Goal: Information Seeking & Learning: Find contact information

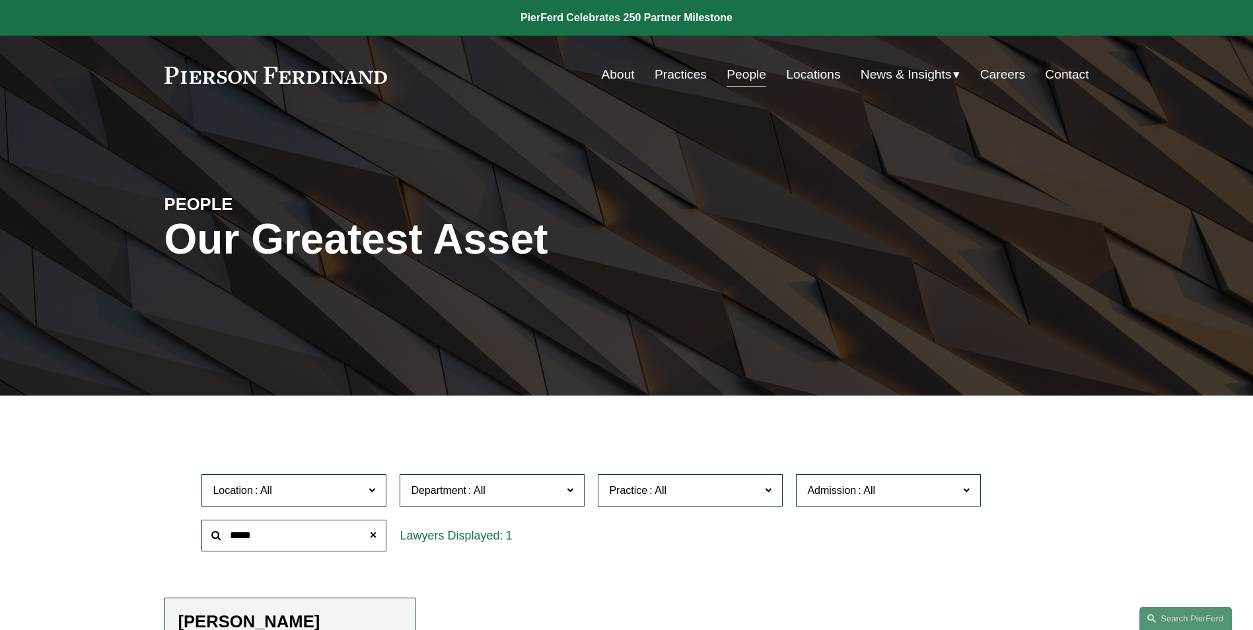
scroll to position [330, 0]
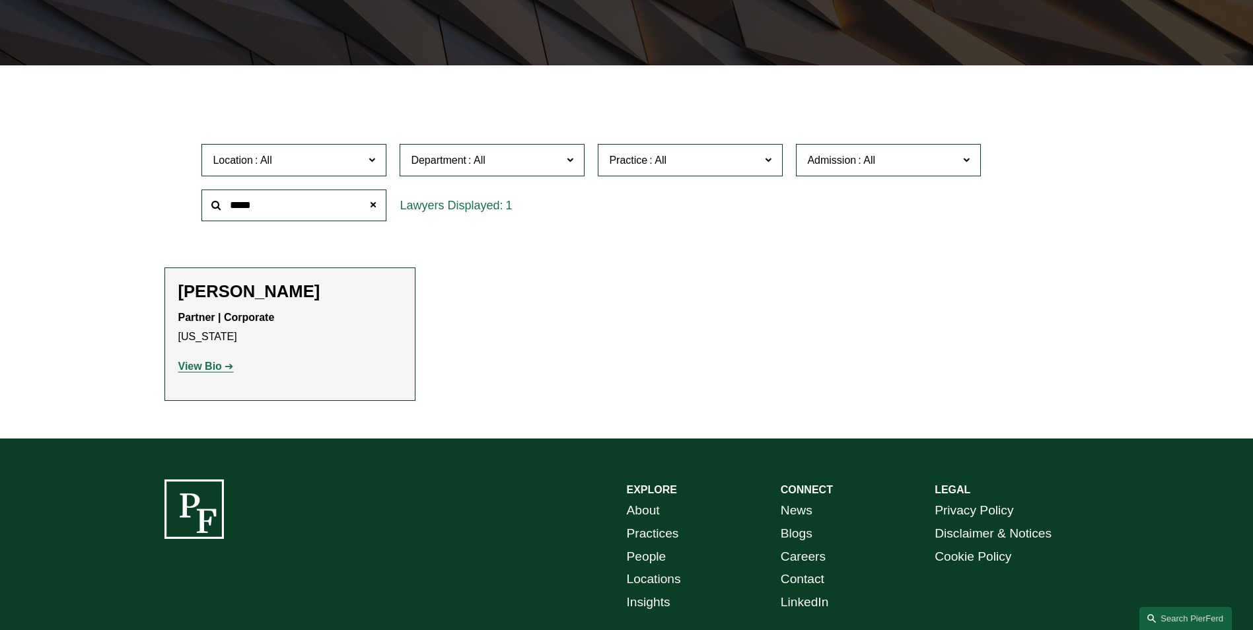
click at [289, 211] on input "*****" at bounding box center [293, 206] width 185 height 32
type input "*"
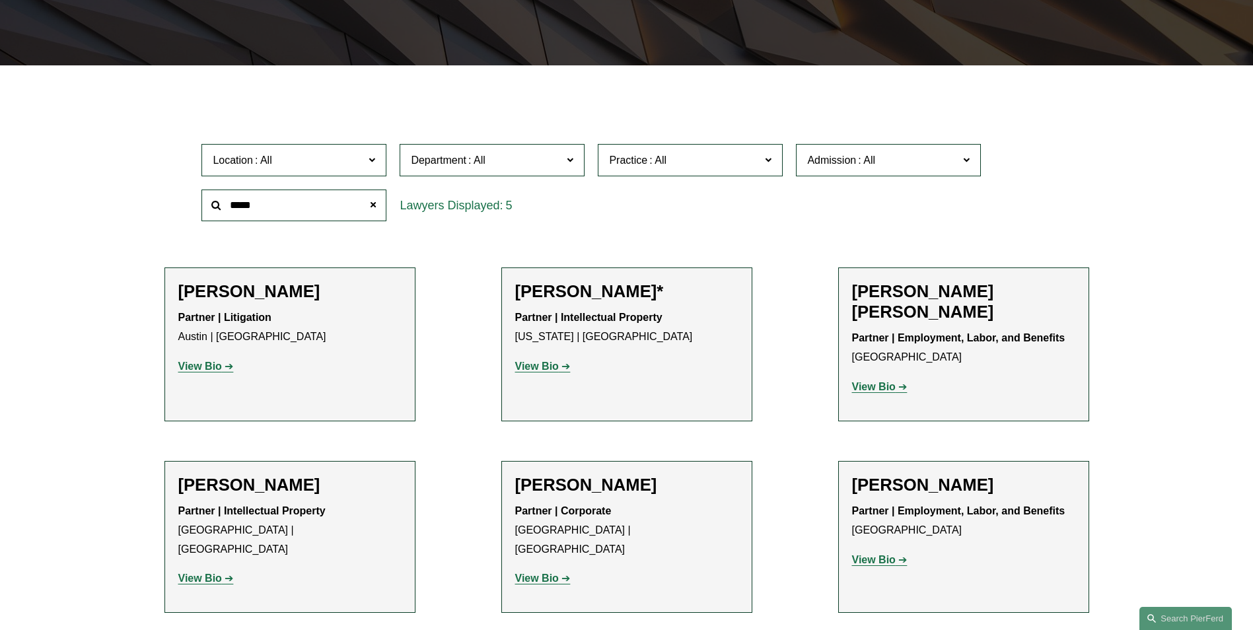
type input "*****"
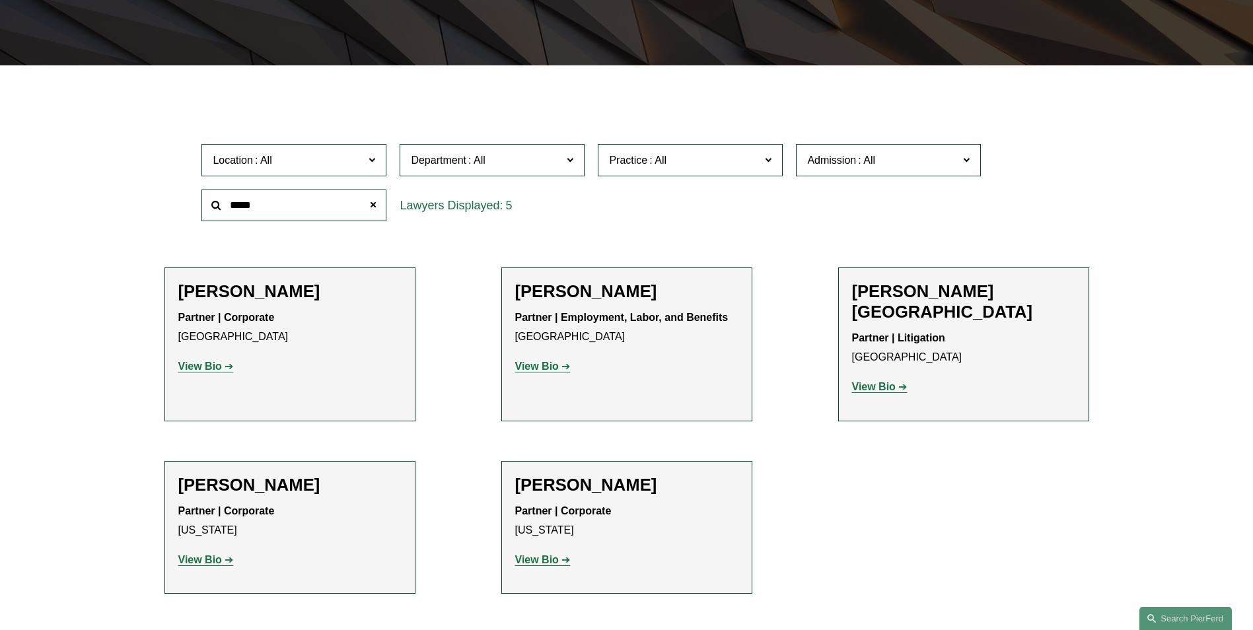
click at [919, 332] on strong "Partner | Litigation" at bounding box center [898, 337] width 93 height 11
click at [915, 289] on h2 "[PERSON_NAME][GEOGRAPHIC_DATA]" at bounding box center [963, 301] width 223 height 41
click at [872, 381] on strong "View Bio" at bounding box center [874, 386] width 44 height 11
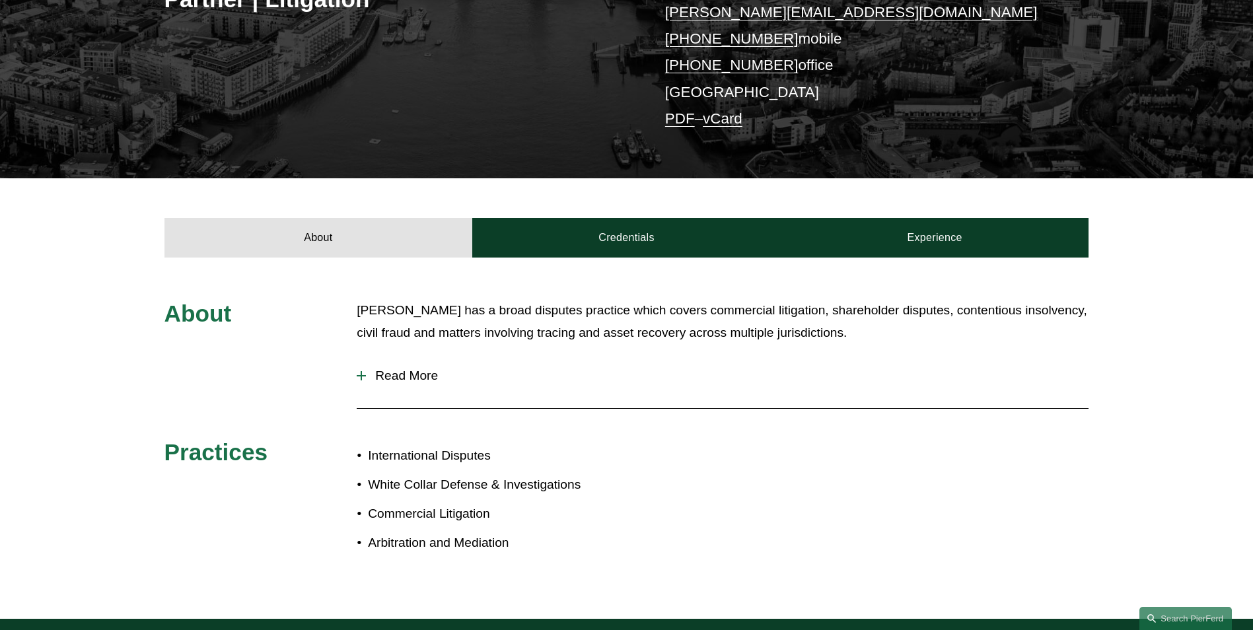
scroll to position [330, 0]
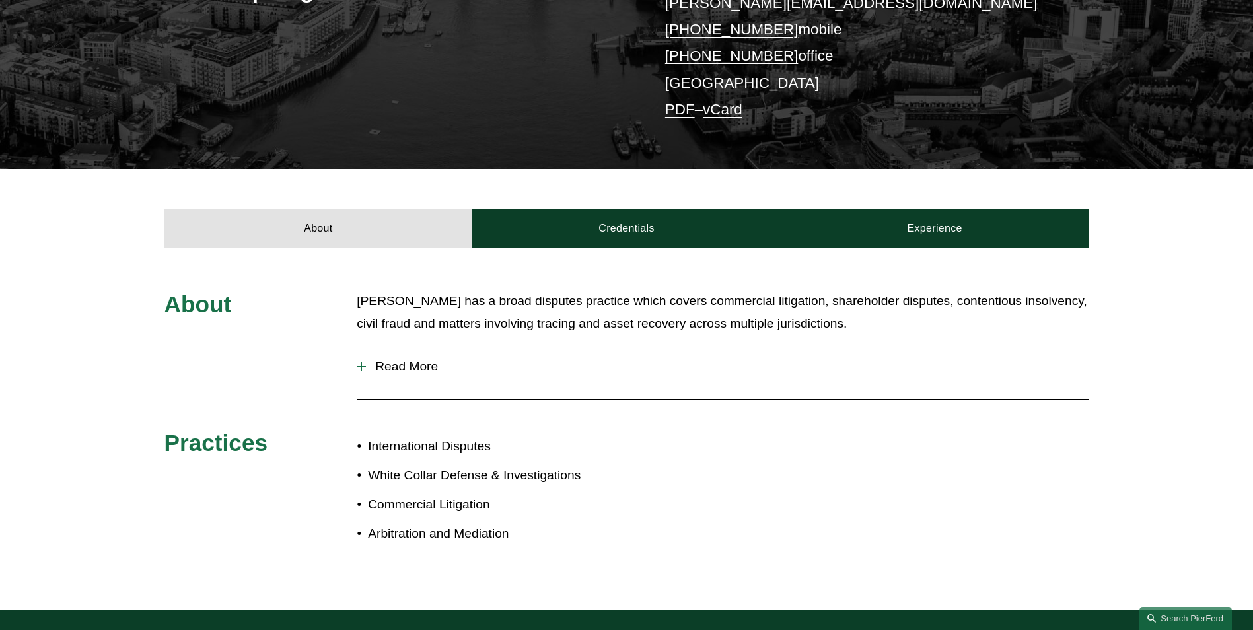
click at [376, 359] on span "Read More" at bounding box center [727, 366] width 722 height 15
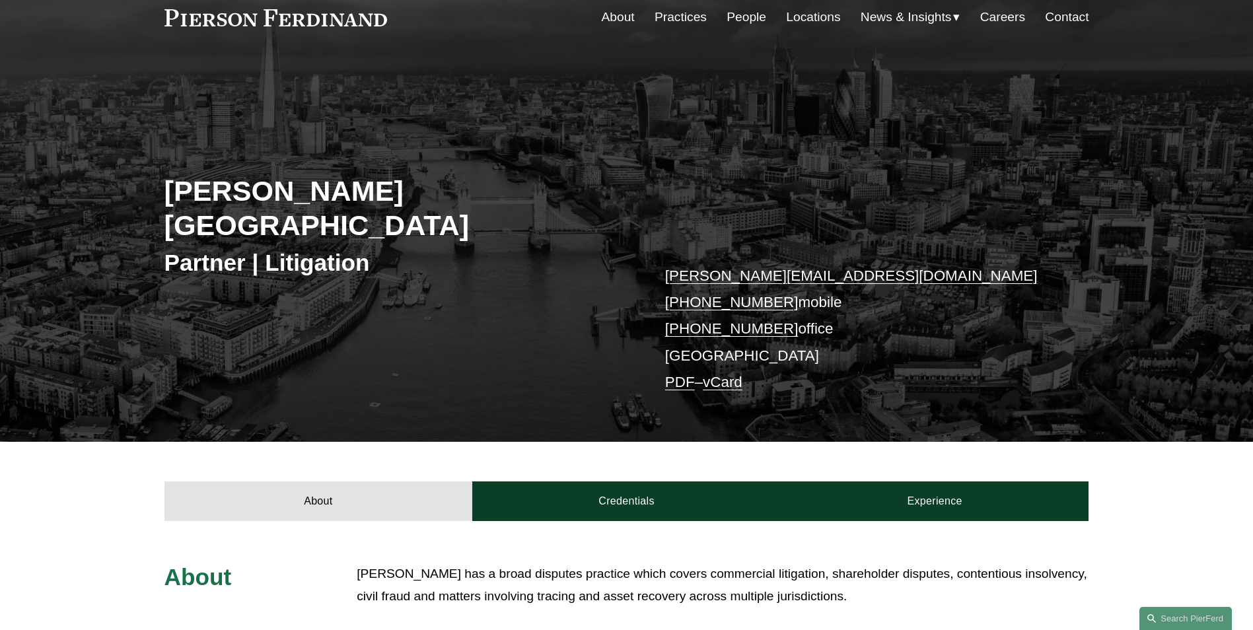
scroll to position [0, 0]
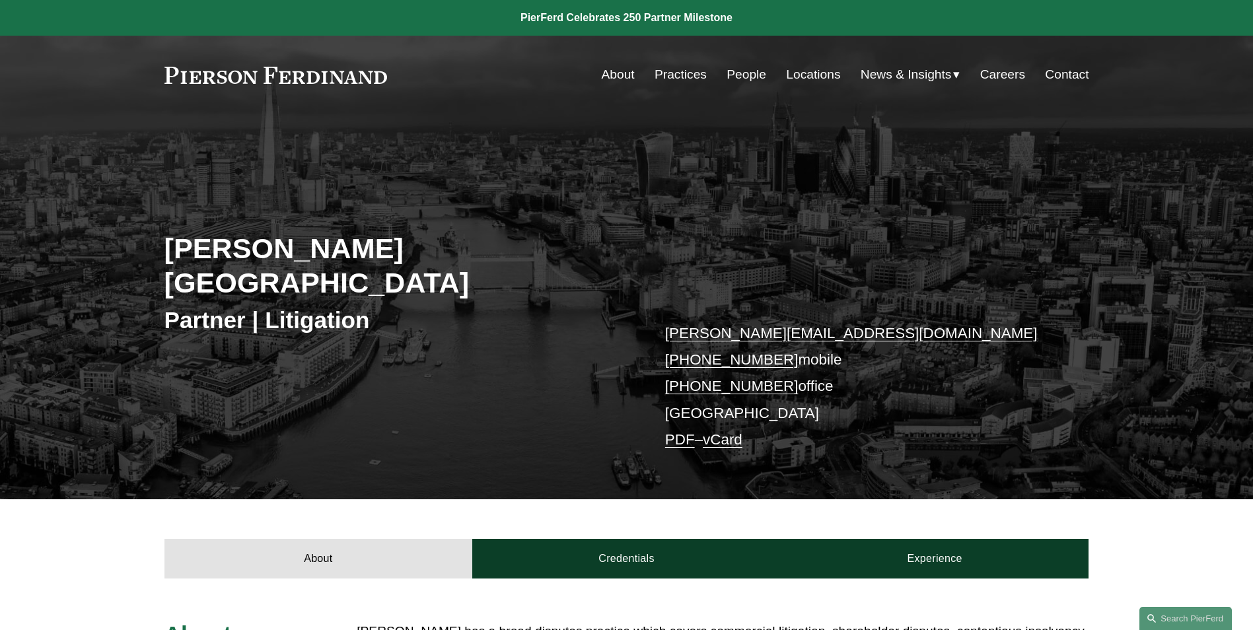
click at [742, 72] on link "People" at bounding box center [746, 74] width 40 height 25
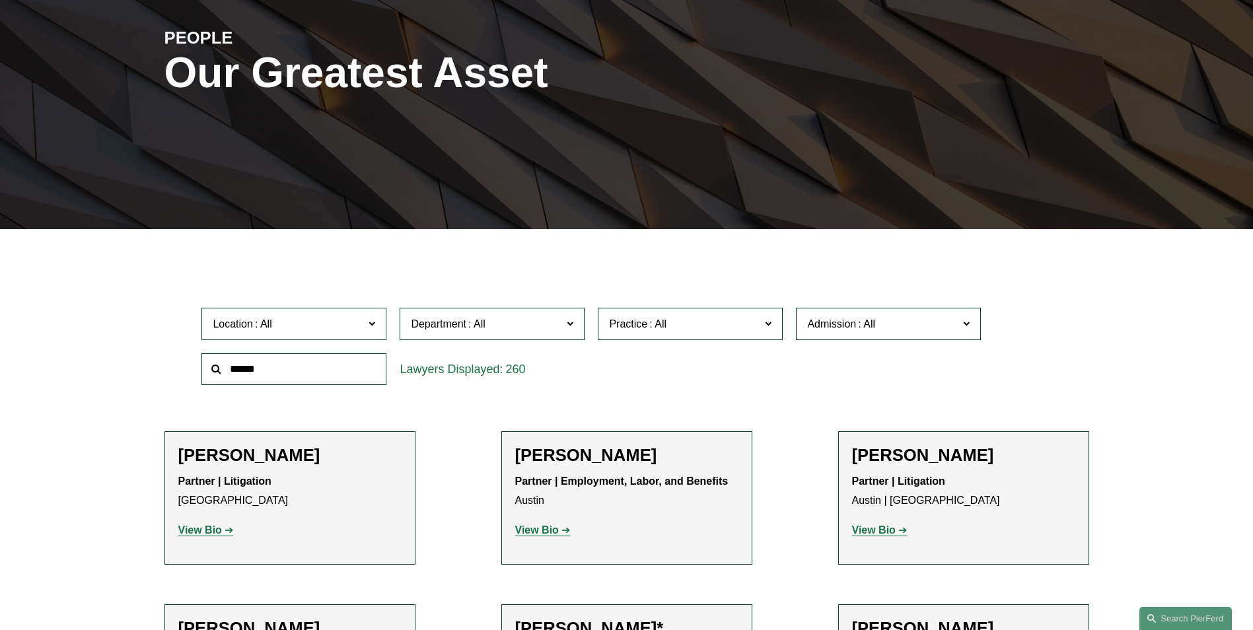
scroll to position [132, 0]
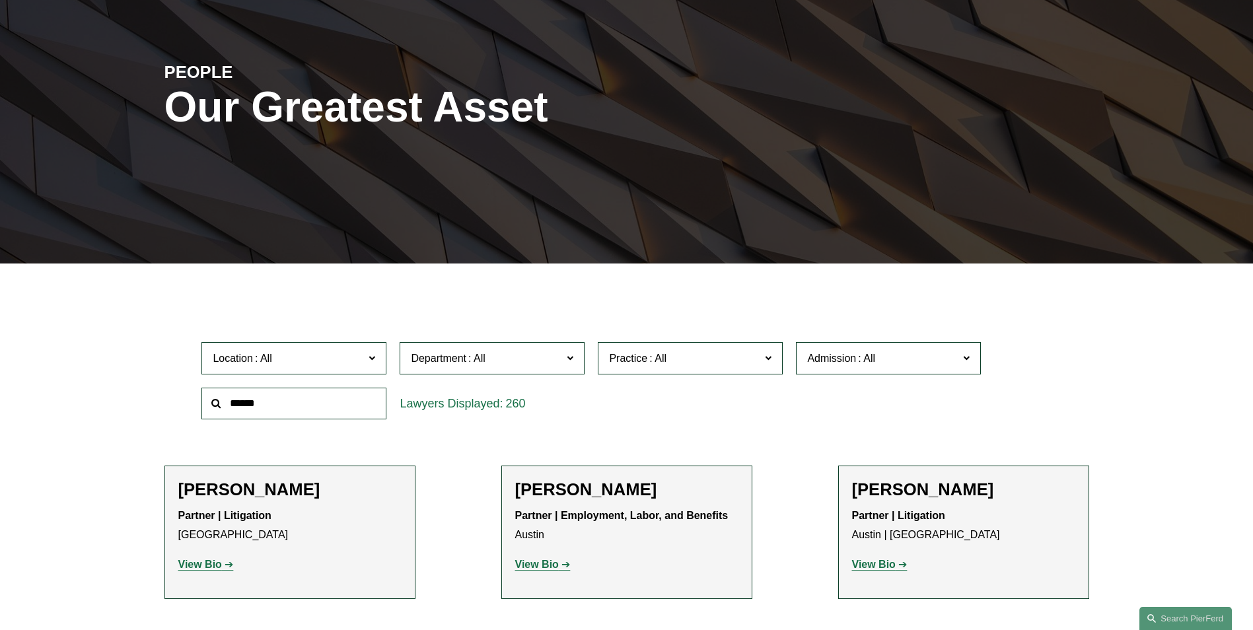
click at [286, 405] on input "text" at bounding box center [293, 404] width 185 height 32
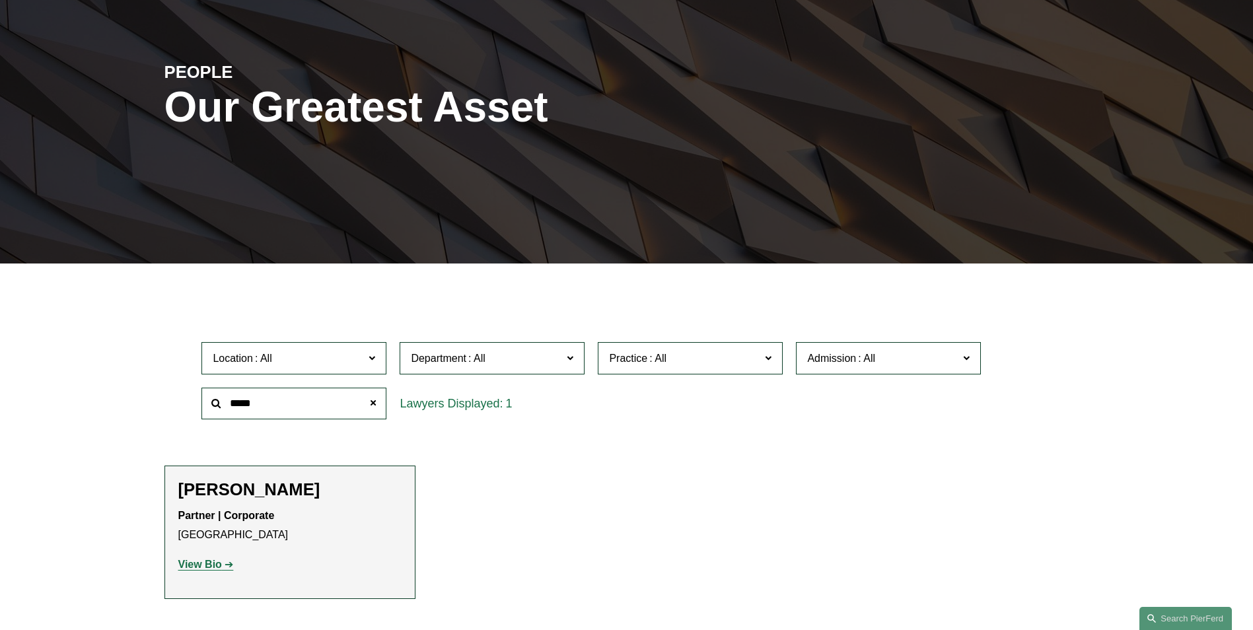
click at [257, 395] on input "*****" at bounding box center [293, 404] width 185 height 32
type input "*"
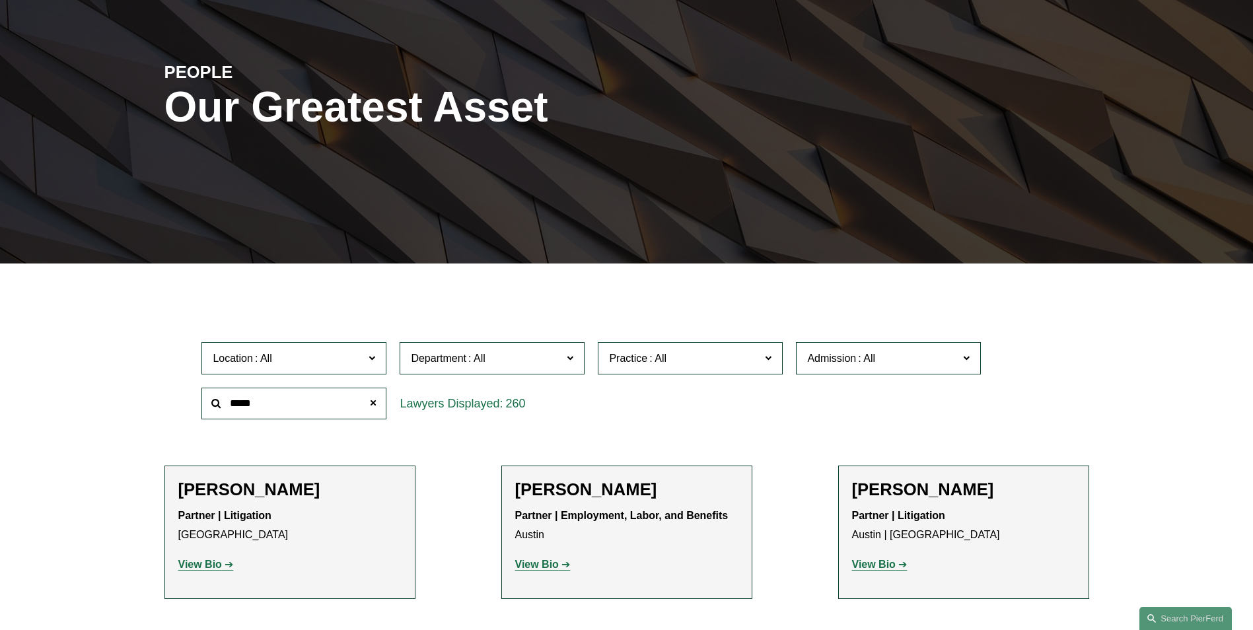
type input "*****"
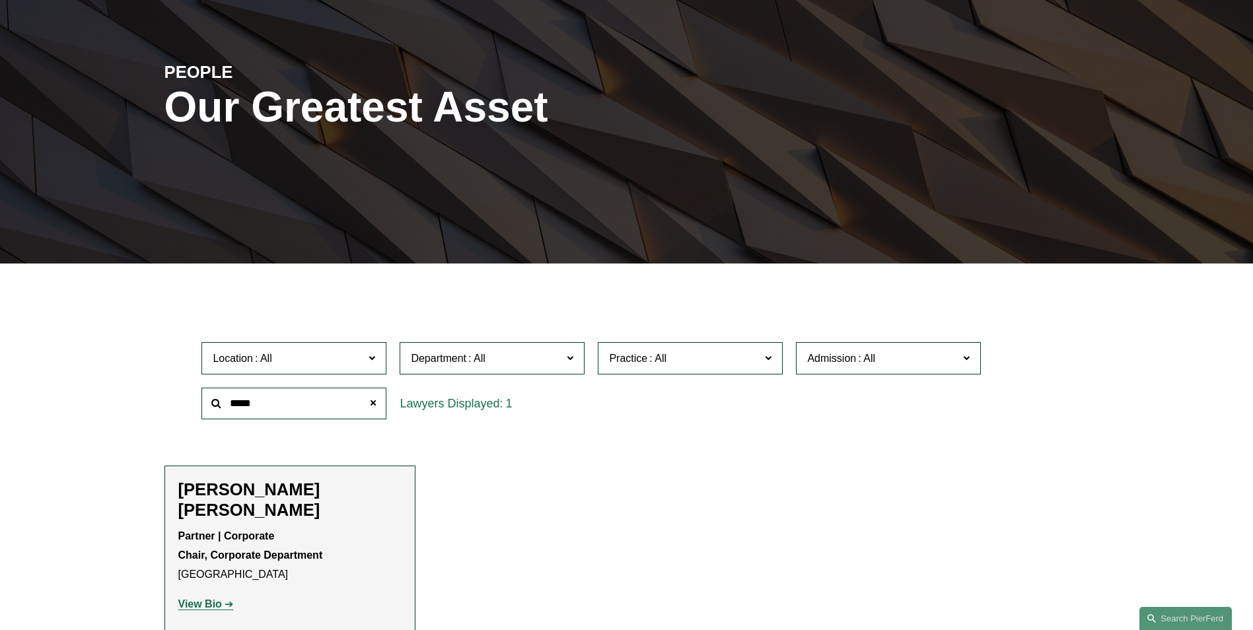
click at [207, 598] on strong "View Bio" at bounding box center [200, 603] width 44 height 11
drag, startPoint x: 301, startPoint y: 404, endPoint x: 203, endPoint y: 406, distance: 97.8
click at [203, 406] on input "*****" at bounding box center [293, 404] width 185 height 32
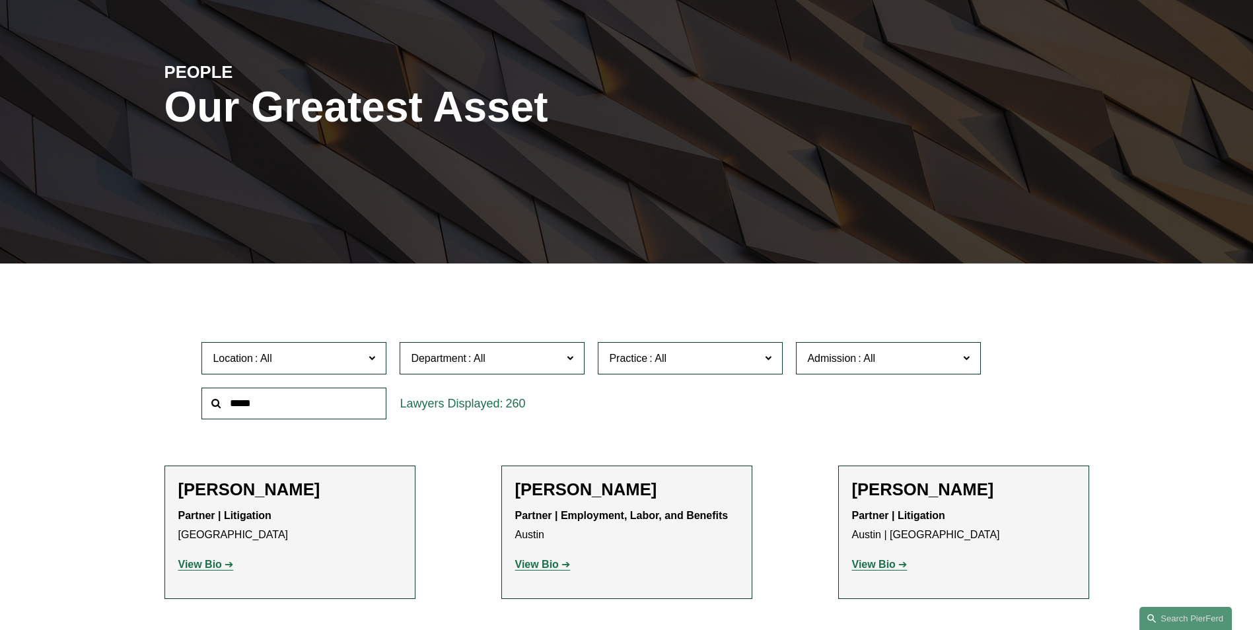
type input "*****"
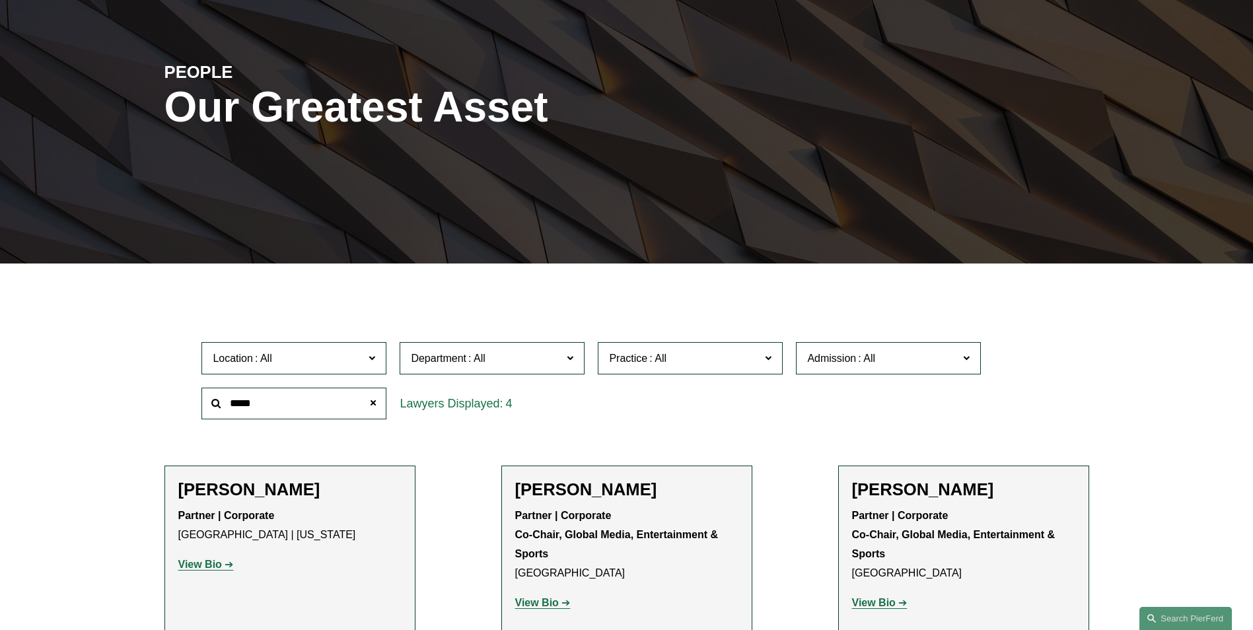
click at [540, 489] on h2 "Steven S. Sidman" at bounding box center [626, 489] width 223 height 20
click at [518, 603] on strong "View Bio" at bounding box center [537, 602] width 44 height 11
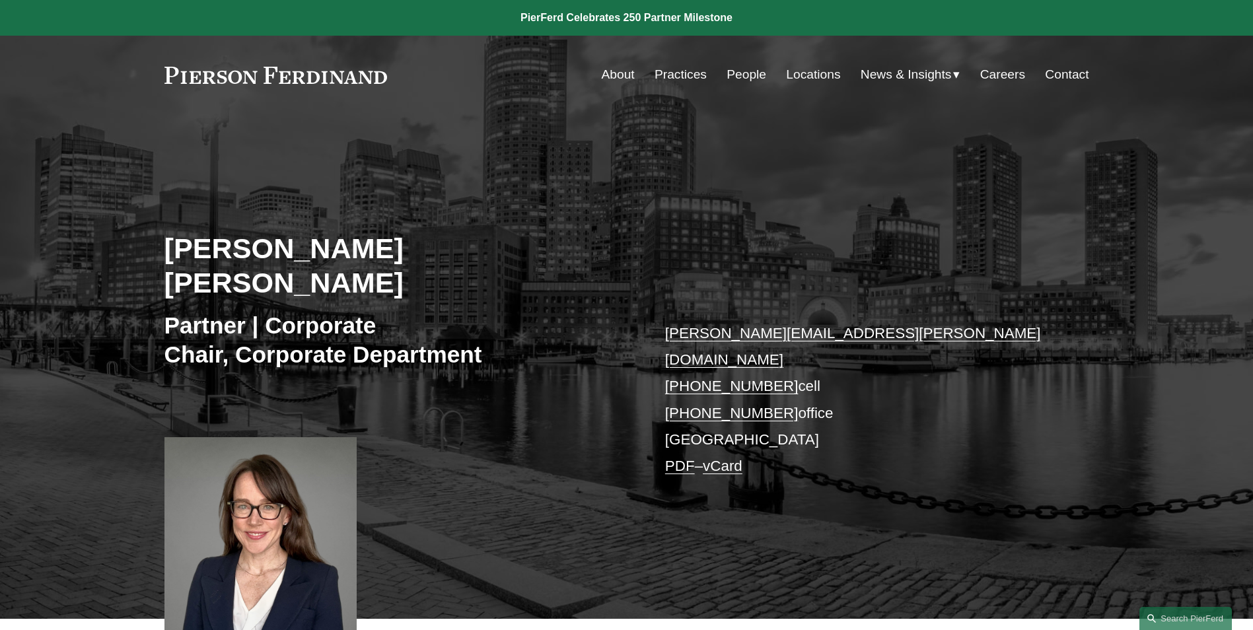
scroll to position [198, 0]
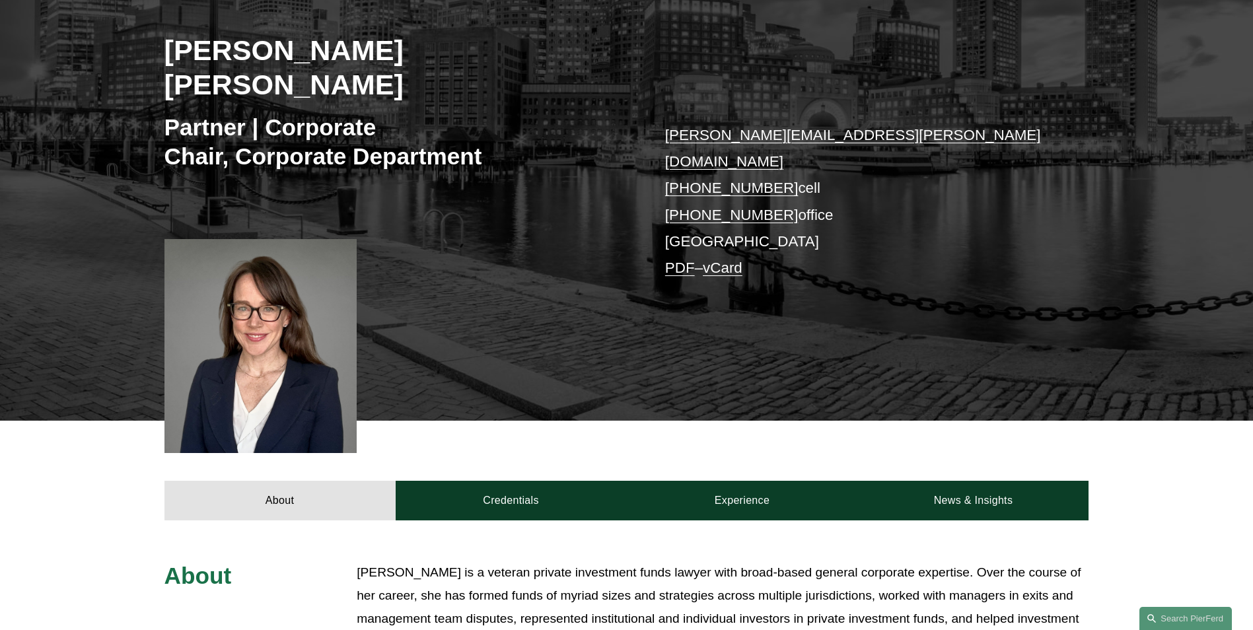
click at [674, 260] on link "PDF" at bounding box center [680, 268] width 30 height 17
click at [729, 260] on link "vCard" at bounding box center [723, 268] width 40 height 17
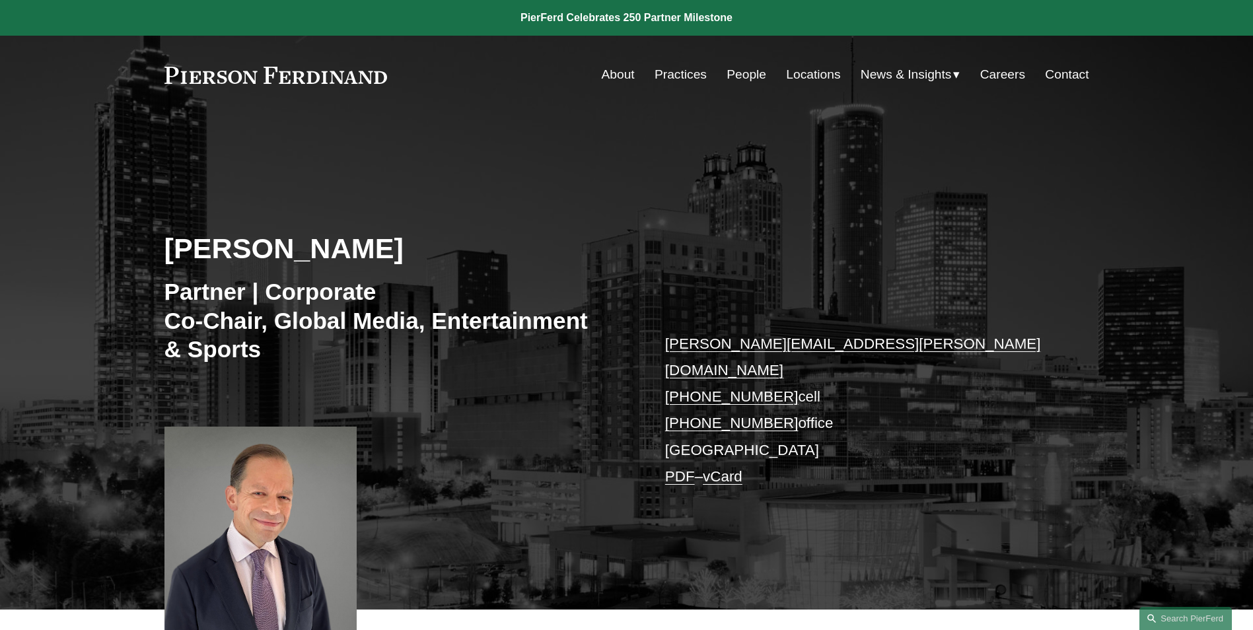
click at [755, 77] on link "People" at bounding box center [746, 74] width 40 height 25
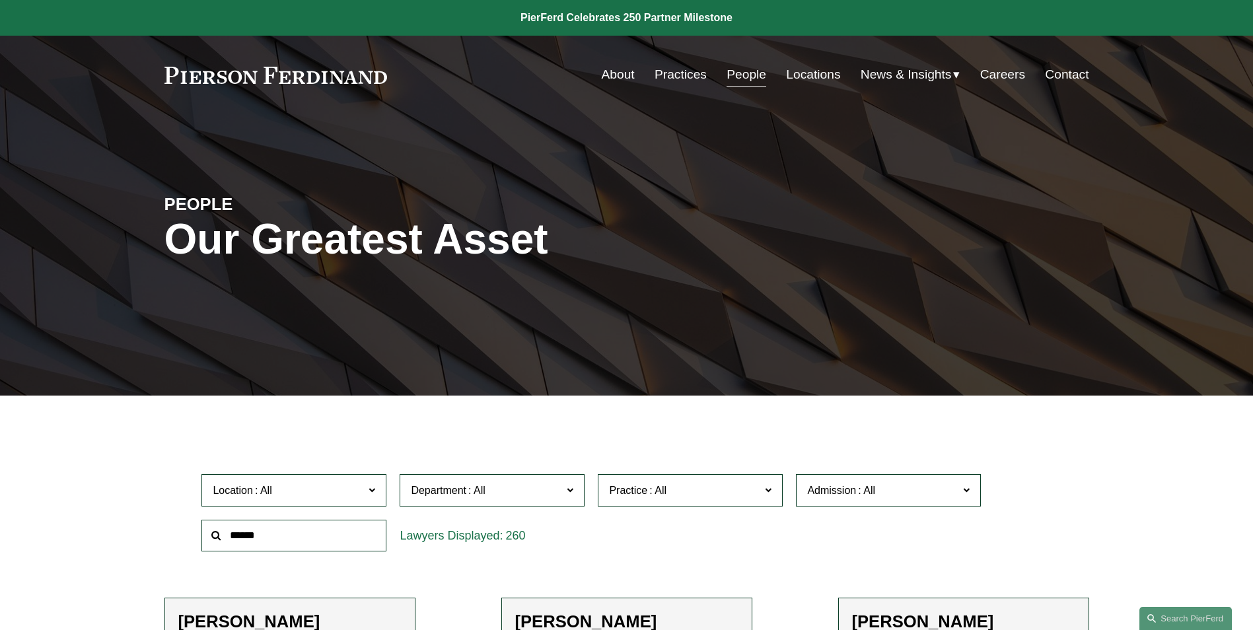
click at [273, 548] on input "text" at bounding box center [293, 536] width 185 height 32
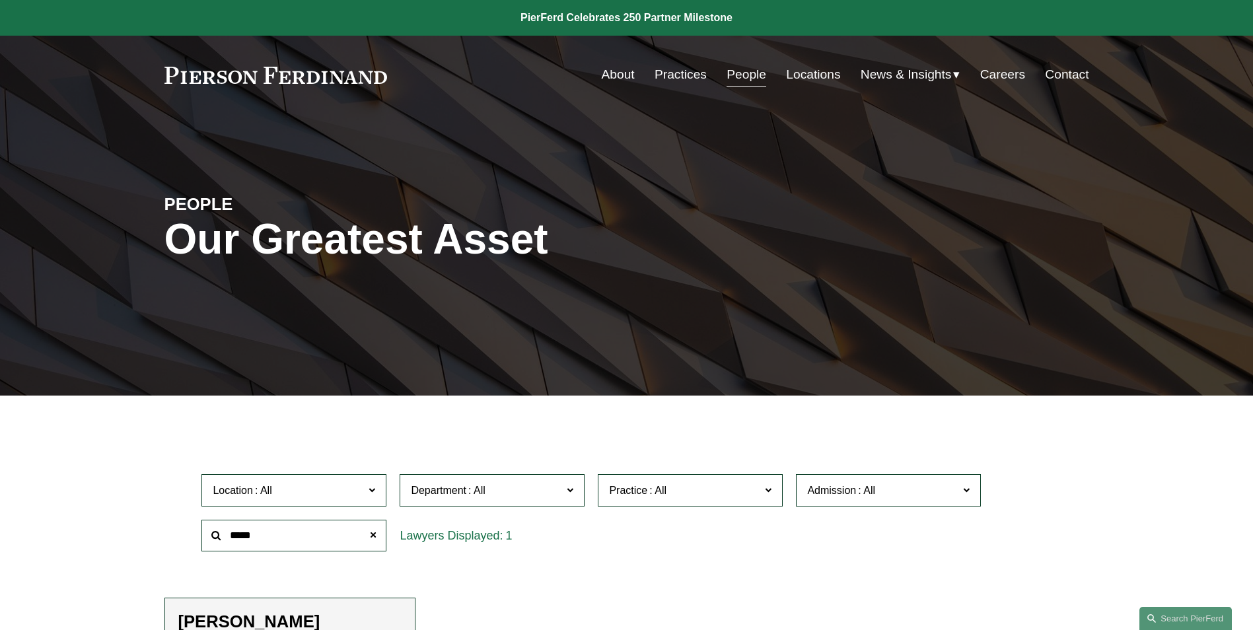
type input "*****"
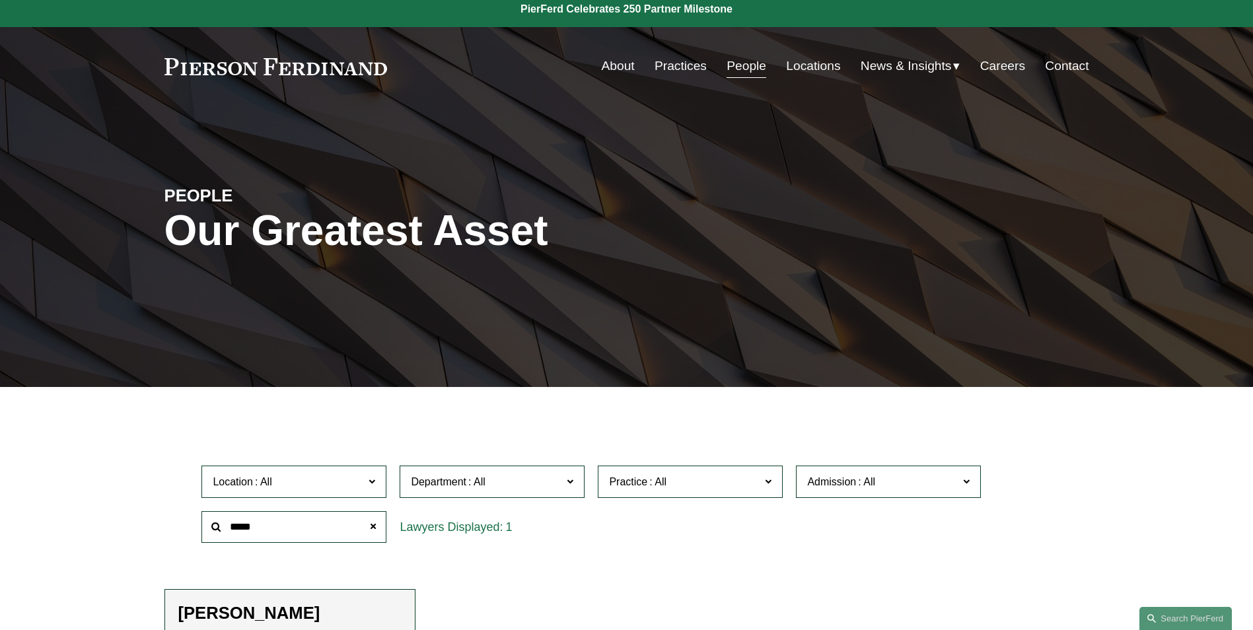
scroll to position [66, 0]
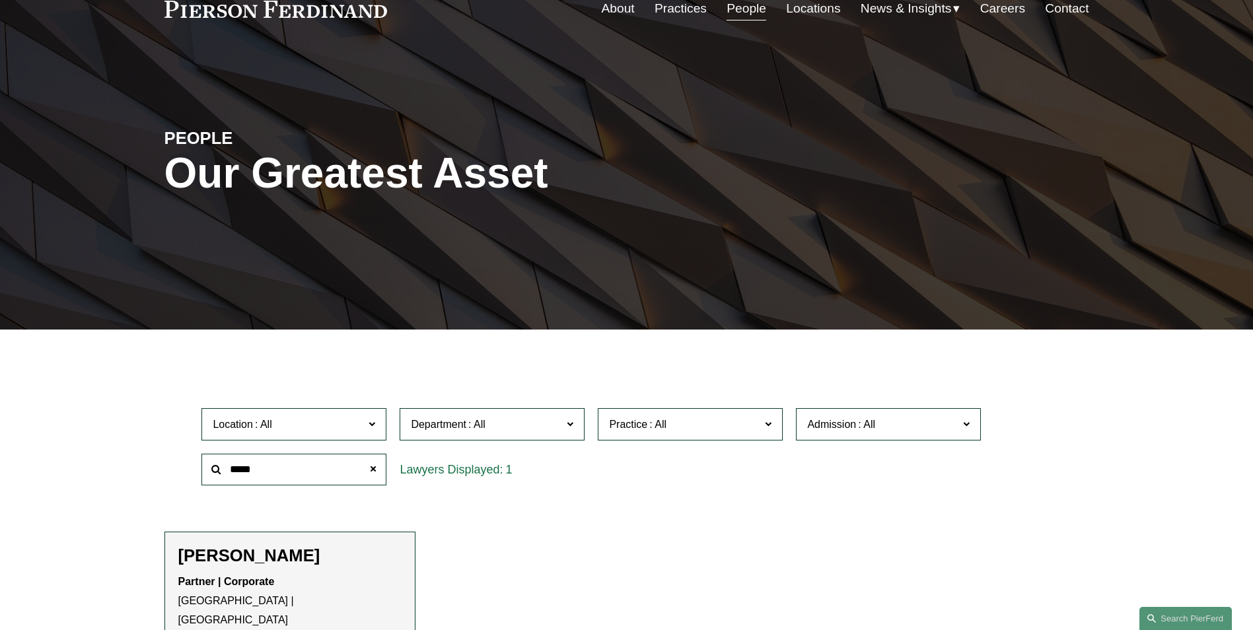
click at [242, 560] on h2 "[PERSON_NAME]" at bounding box center [289, 555] width 223 height 20
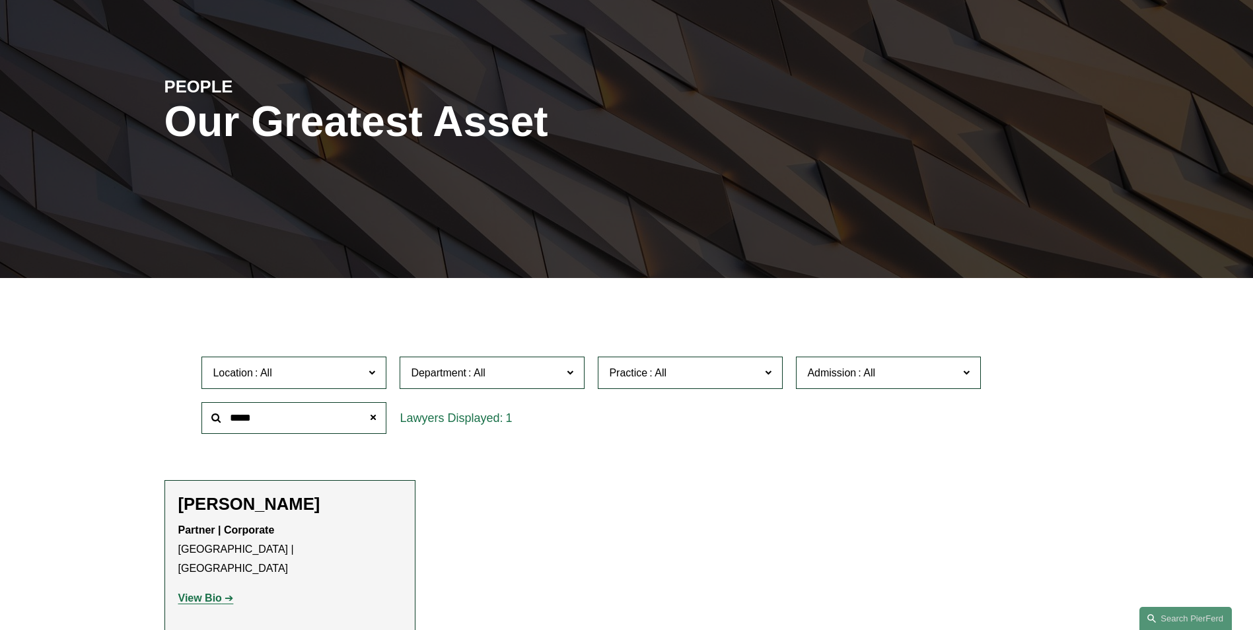
scroll to position [264, 0]
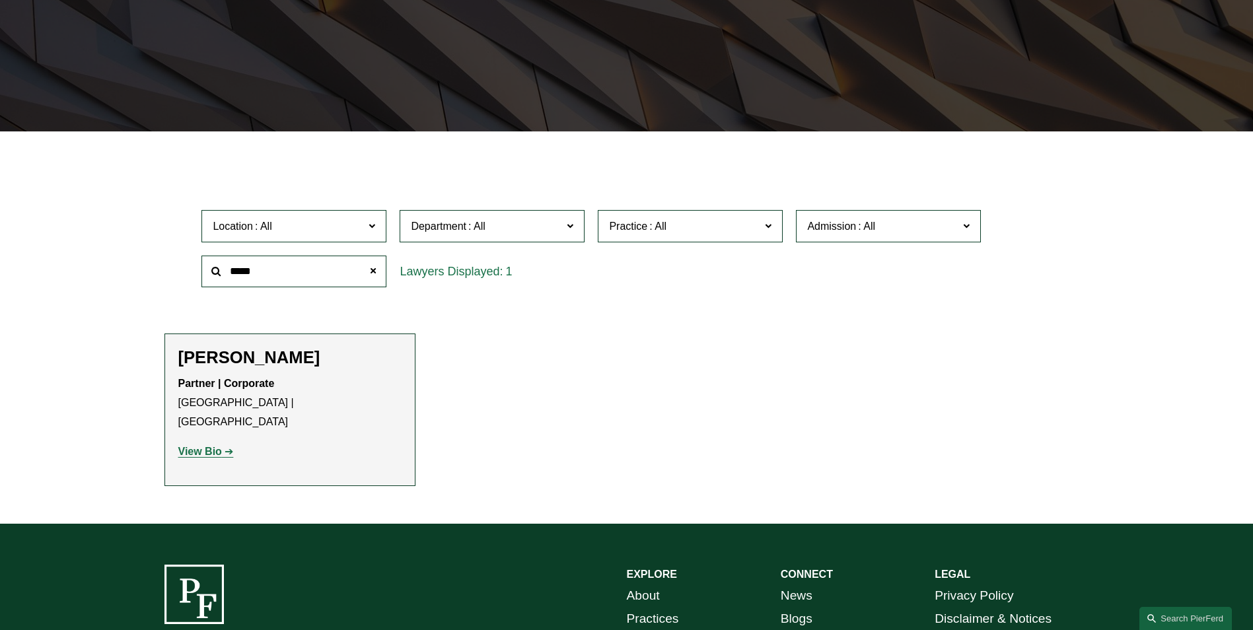
click at [200, 446] on strong "View Bio" at bounding box center [200, 451] width 44 height 11
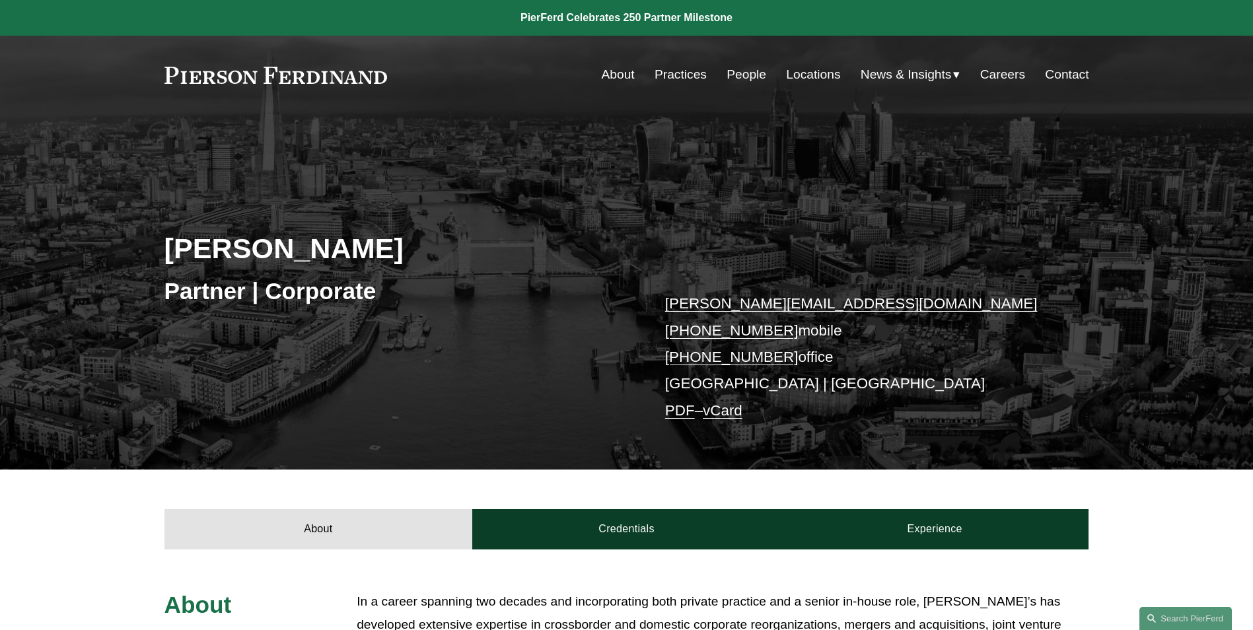
click at [825, 75] on link "Locations" at bounding box center [813, 74] width 54 height 25
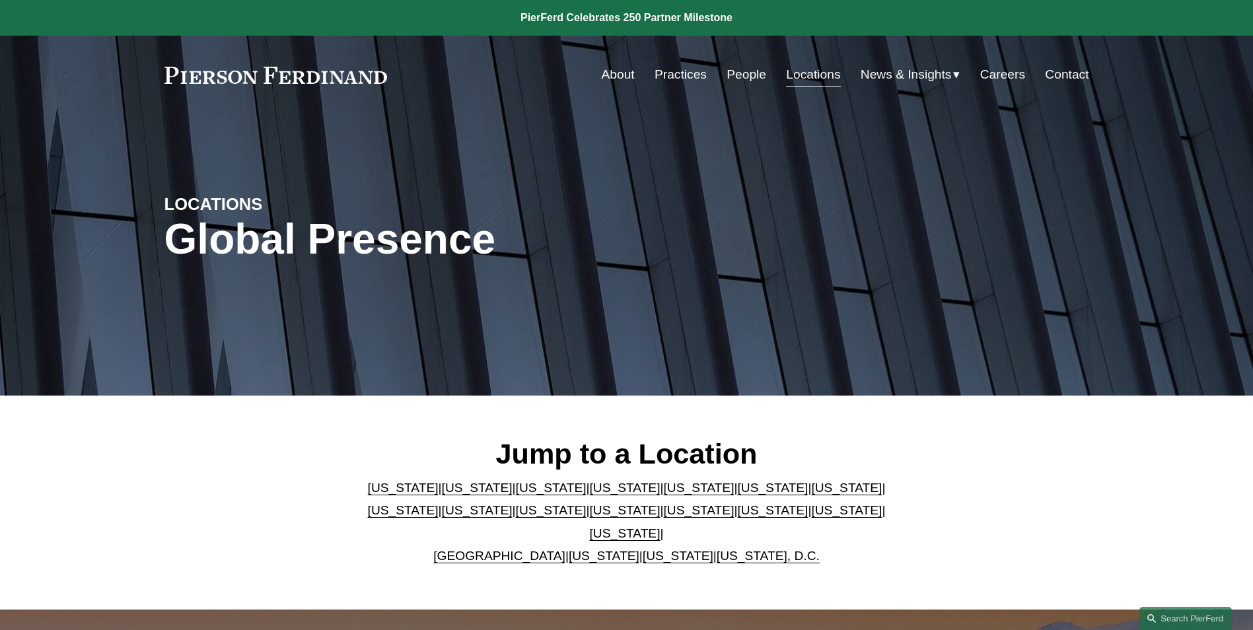
click at [499, 549] on link "United Kingdom" at bounding box center [499, 556] width 132 height 14
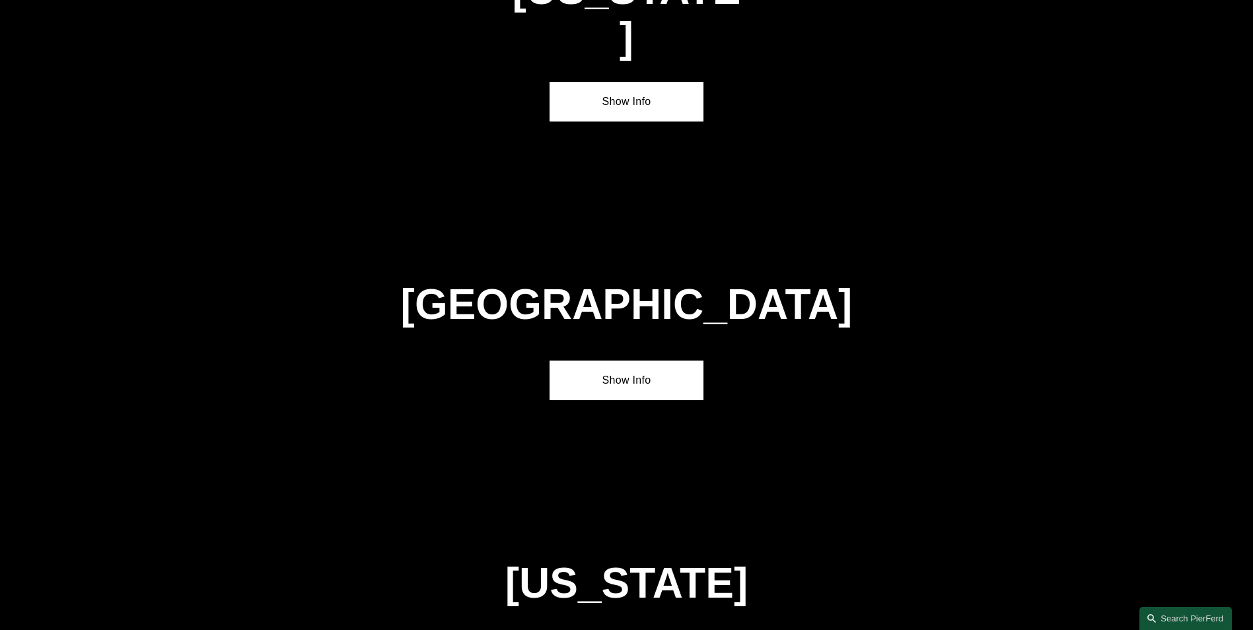
scroll to position [4777, 0]
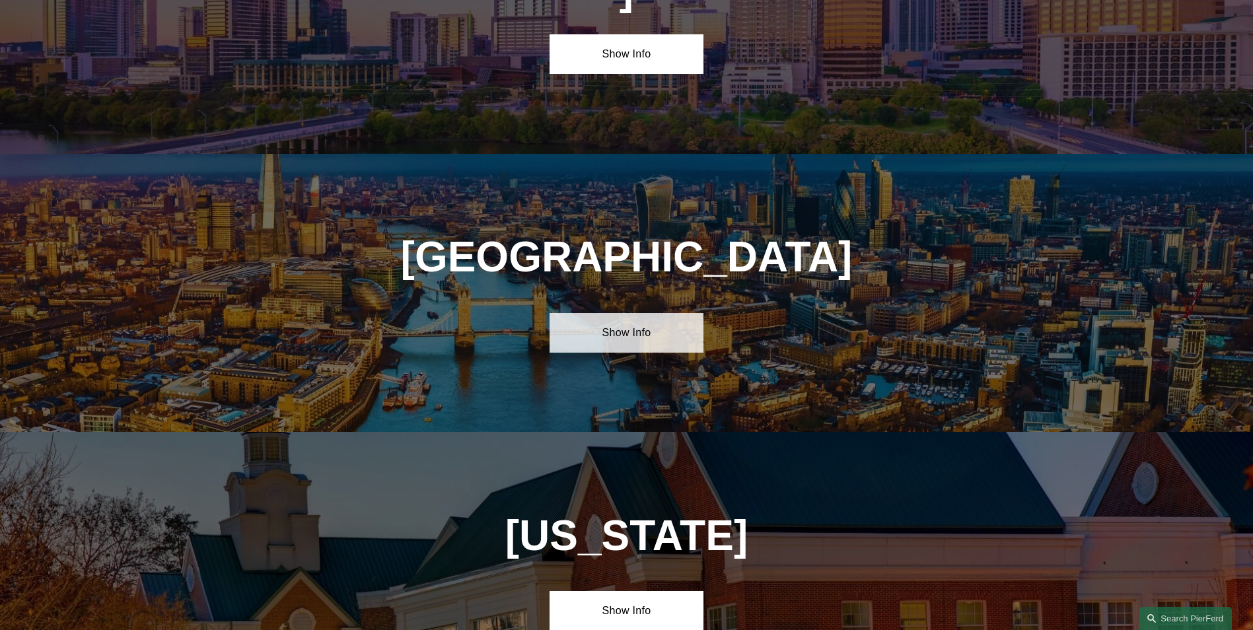
click at [601, 313] on link "Show Info" at bounding box center [626, 333] width 154 height 40
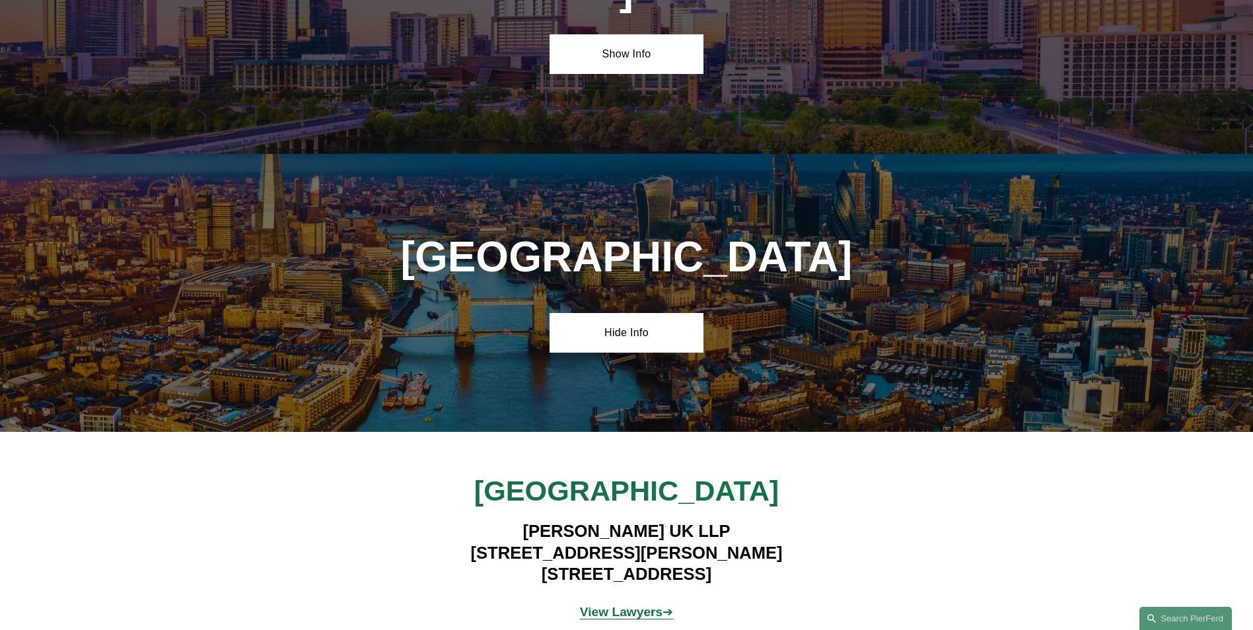
click at [603, 605] on strong "View Lawyers" at bounding box center [621, 612] width 83 height 14
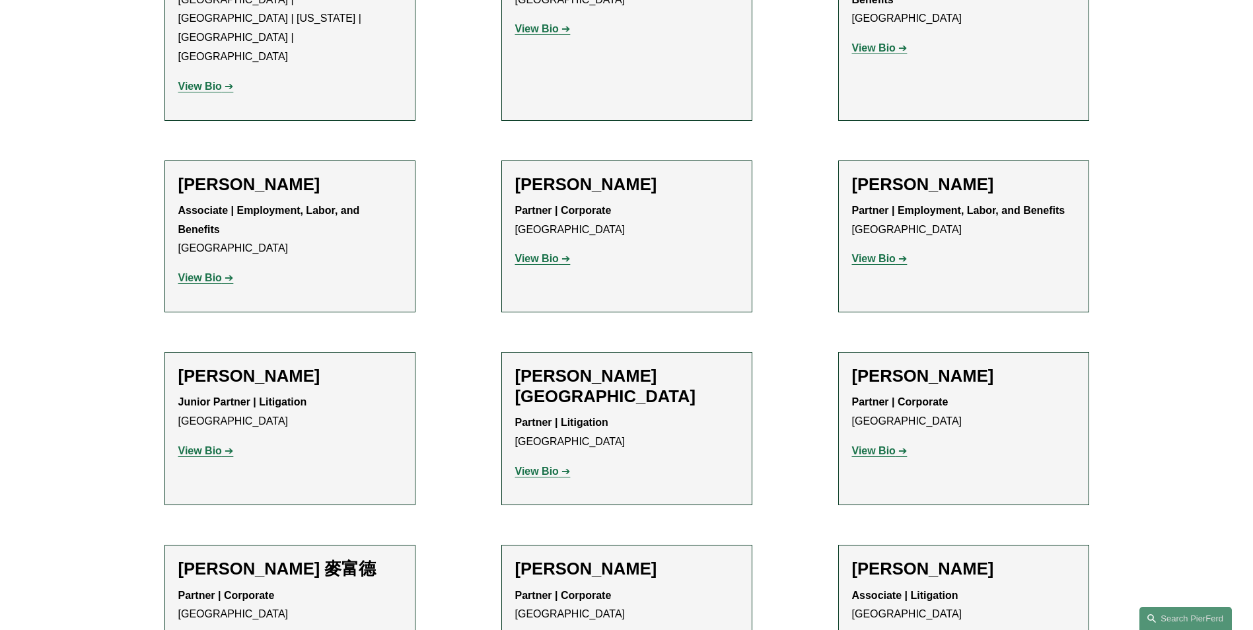
scroll to position [858, 0]
click at [863, 254] on strong "View Bio" at bounding box center [874, 259] width 44 height 11
click at [534, 466] on strong "View Bio" at bounding box center [537, 471] width 44 height 11
click at [193, 446] on strong "View Bio" at bounding box center [200, 451] width 44 height 11
click at [197, 269] on p "View Bio" at bounding box center [289, 278] width 223 height 19
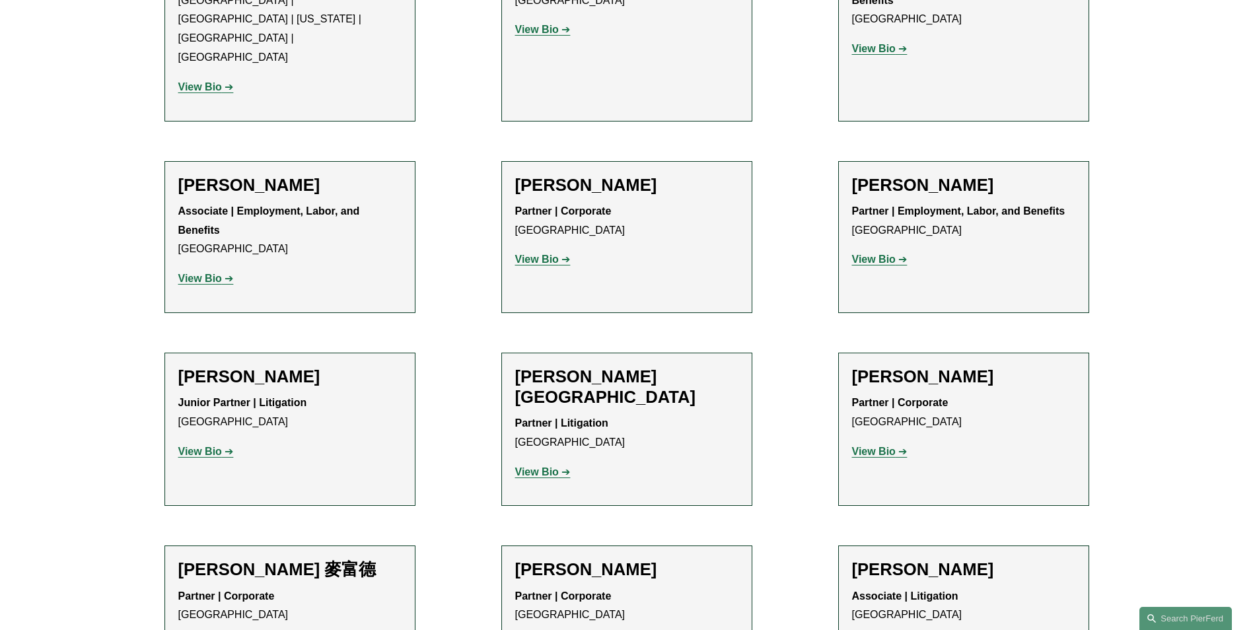
click at [198, 273] on strong "View Bio" at bounding box center [200, 278] width 44 height 11
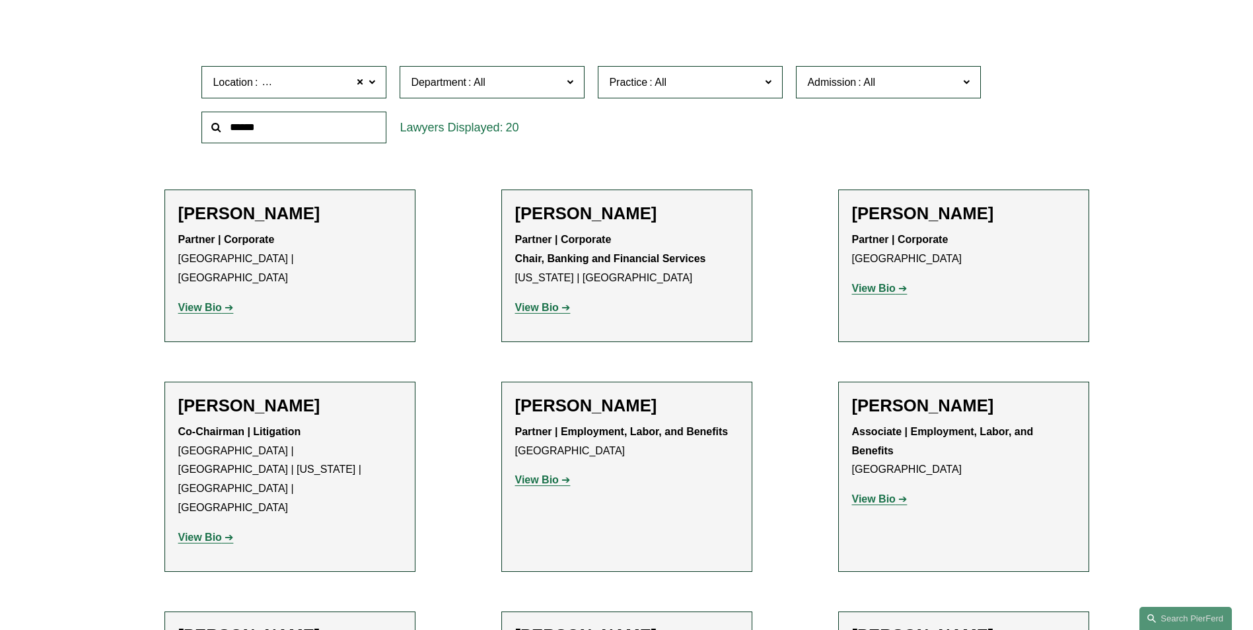
scroll to position [330, 0]
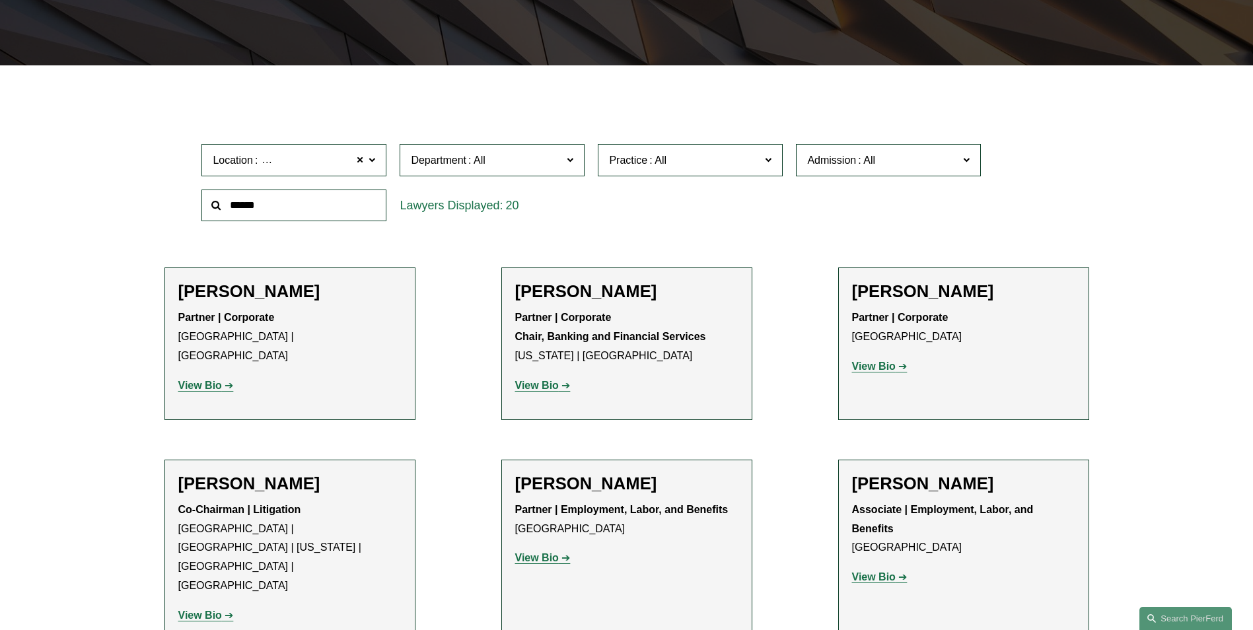
click at [860, 365] on strong "View Bio" at bounding box center [874, 366] width 44 height 11
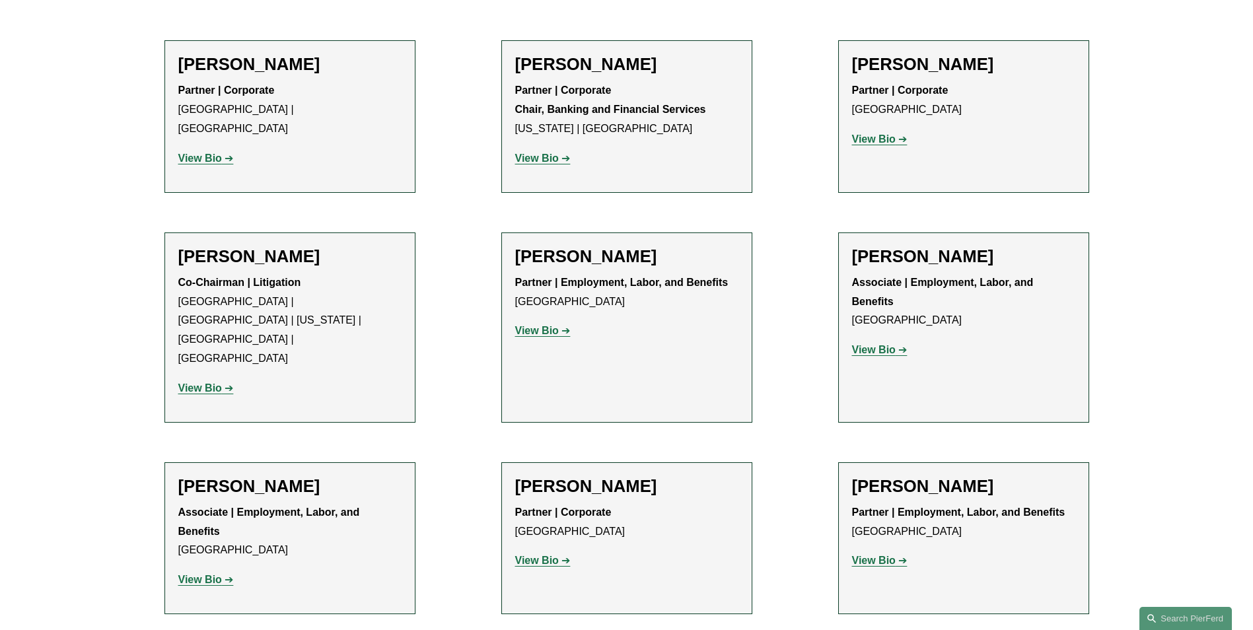
scroll to position [594, 0]
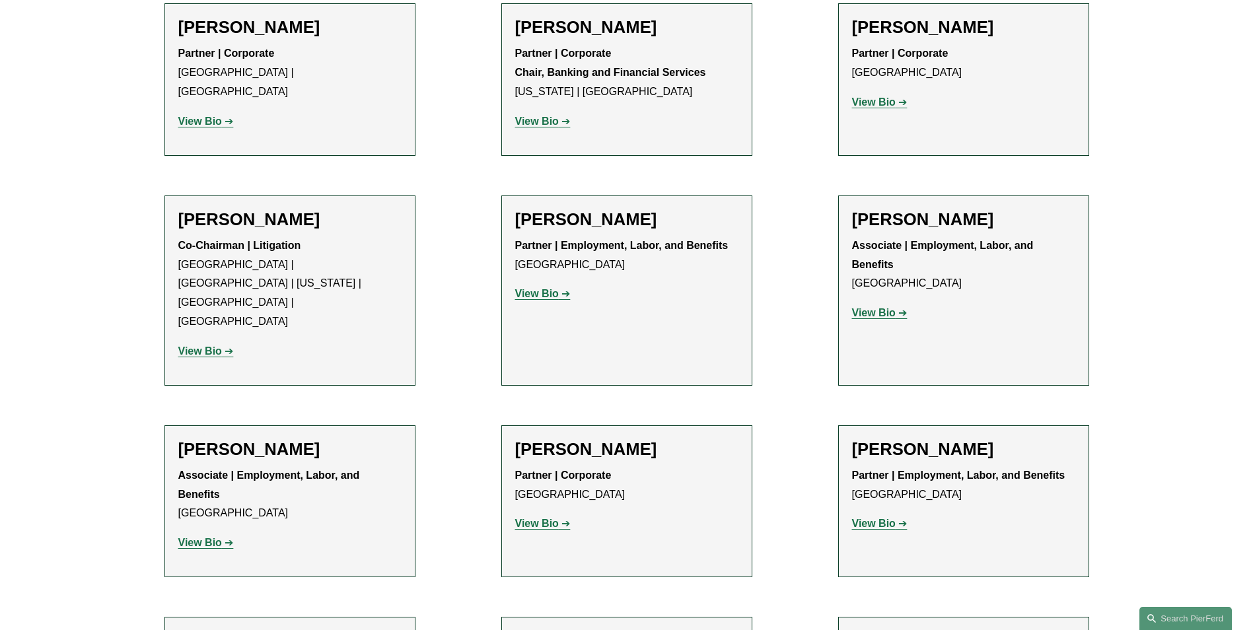
click at [868, 316] on strong "View Bio" at bounding box center [874, 312] width 44 height 11
click at [546, 293] on strong "View Bio" at bounding box center [537, 293] width 44 height 11
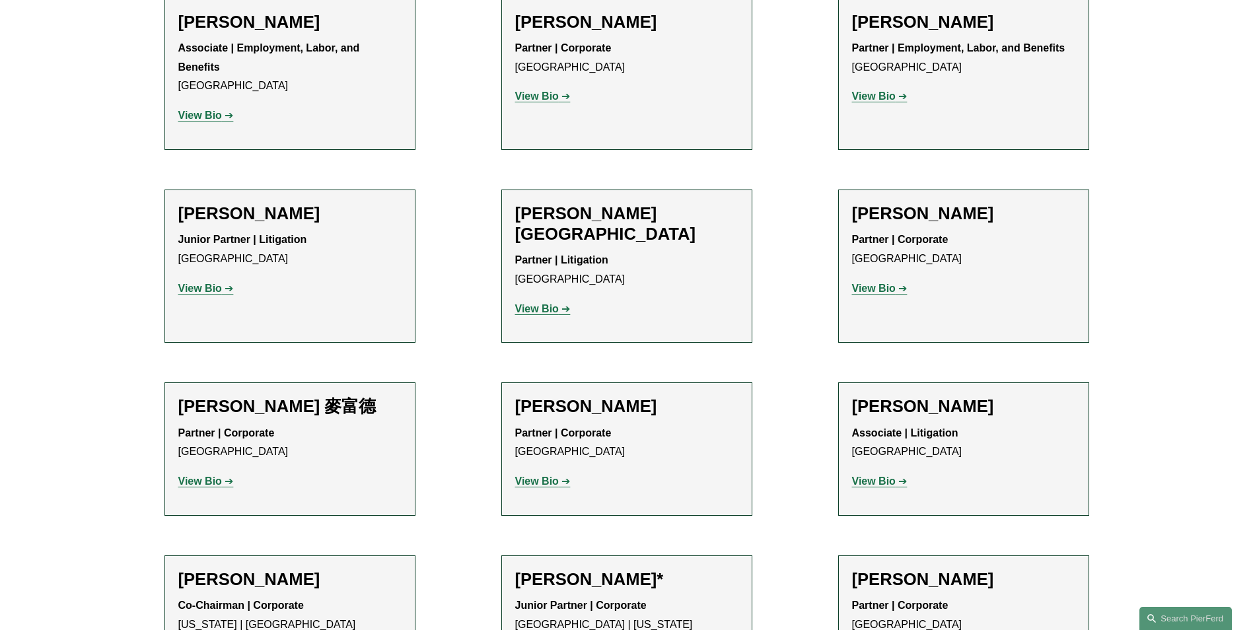
scroll to position [1189, 0]
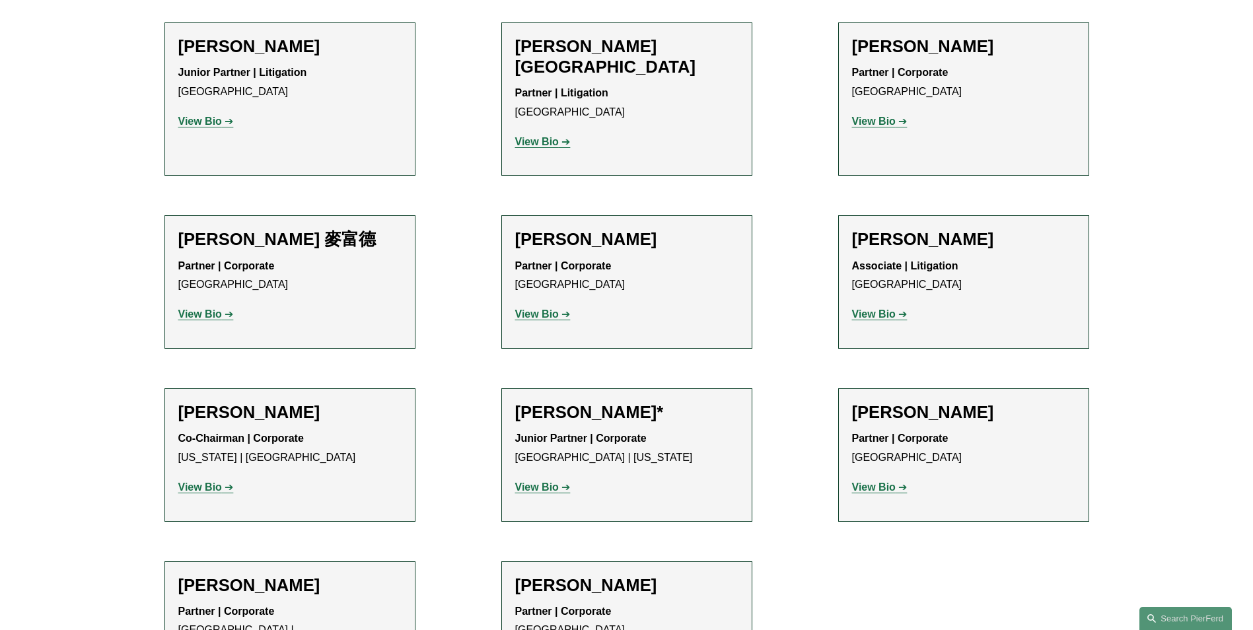
click at [870, 481] on strong "View Bio" at bounding box center [874, 486] width 44 height 11
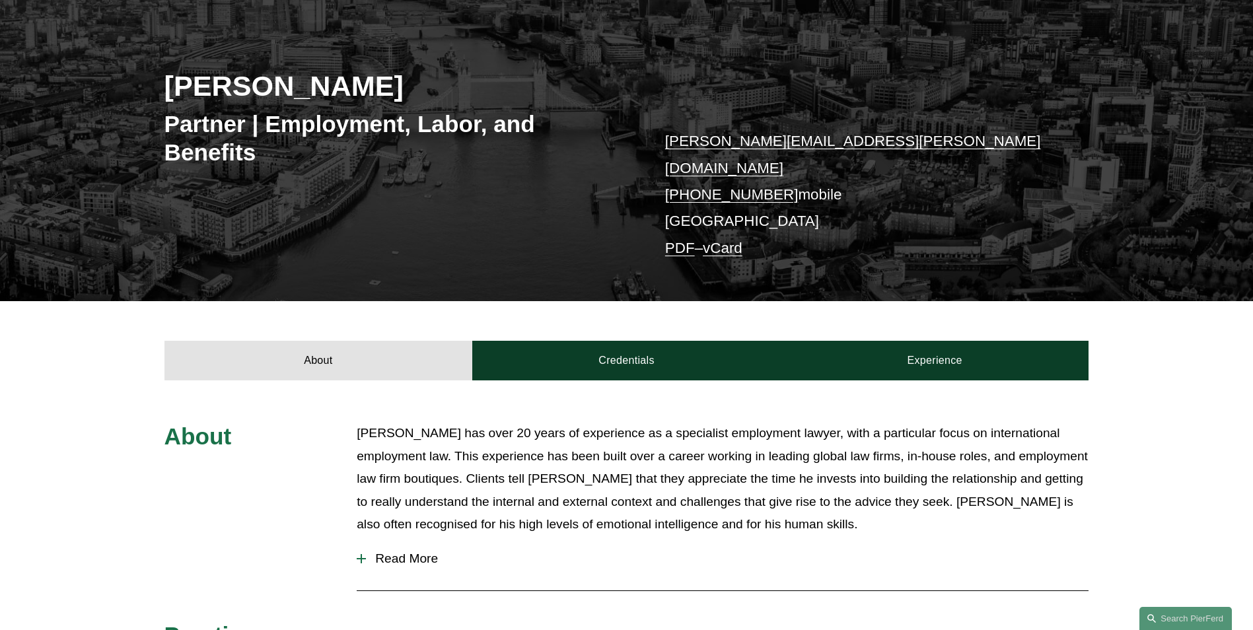
scroll to position [132, 0]
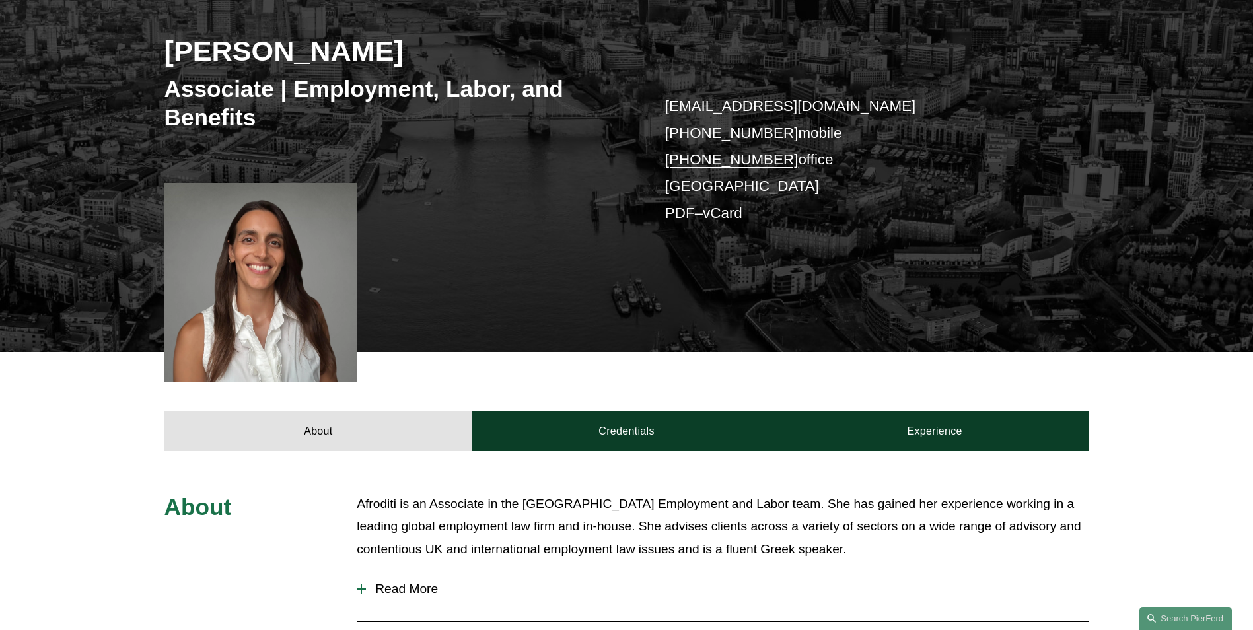
scroll to position [198, 0]
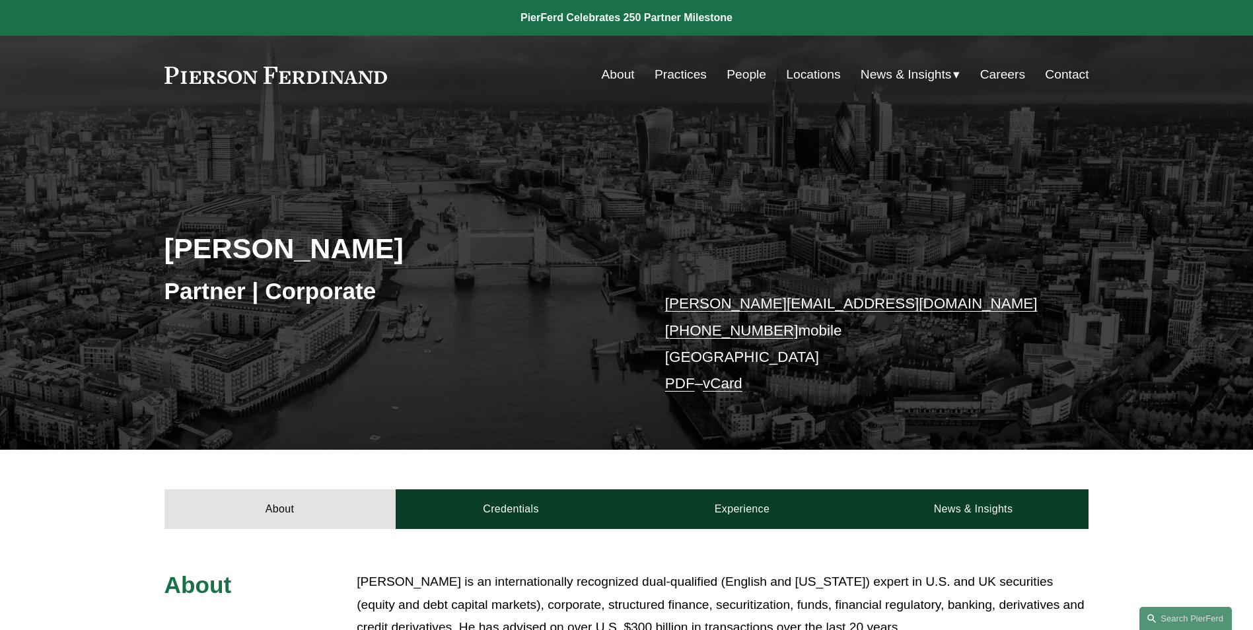
click at [615, 67] on link "About" at bounding box center [618, 74] width 33 height 25
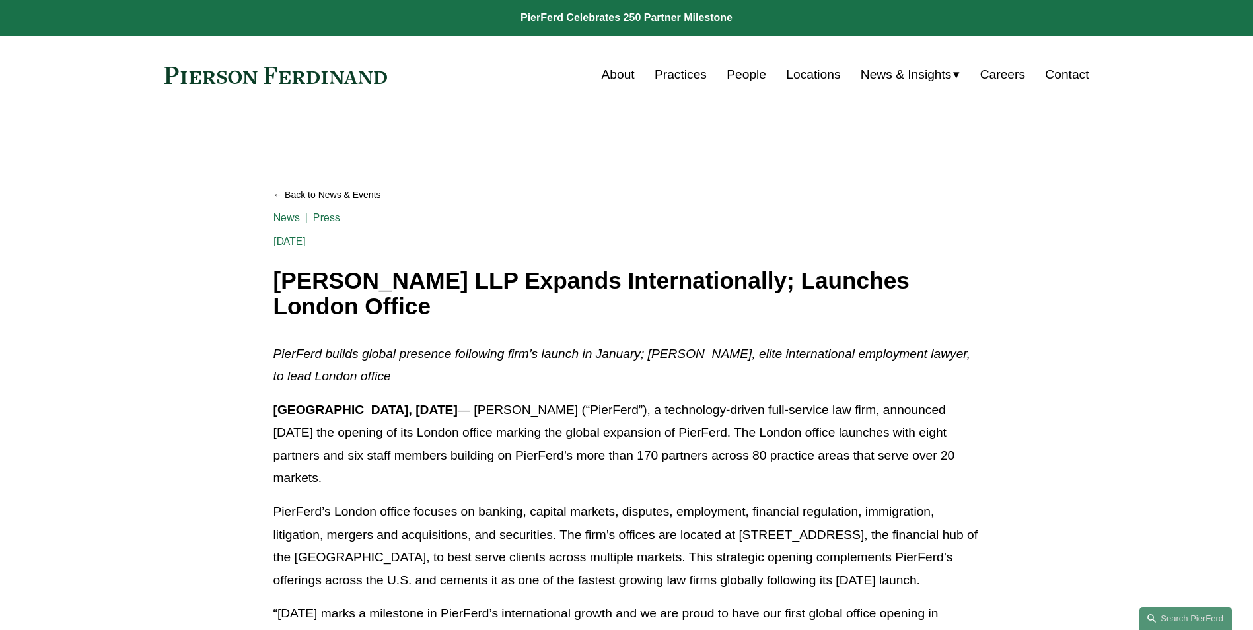
drag, startPoint x: 535, startPoint y: 262, endPoint x: 453, endPoint y: 289, distance: 86.5
click at [535, 262] on div "Back to News & Events [PERSON_NAME] LLP Expands Internationally; Launches Londo…" at bounding box center [626, 248] width 707 height 143
